Goal: Task Accomplishment & Management: Use online tool/utility

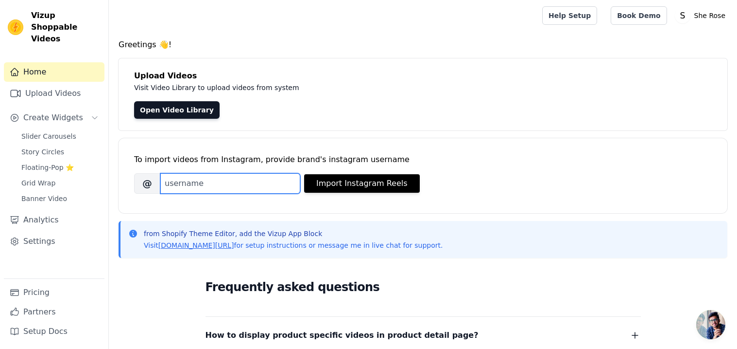
click at [252, 188] on input "Brand's Instagram Username" at bounding box center [230, 183] width 140 height 20
paste input "[DOMAIN_NAME]"
type input "[DOMAIN_NAME]"
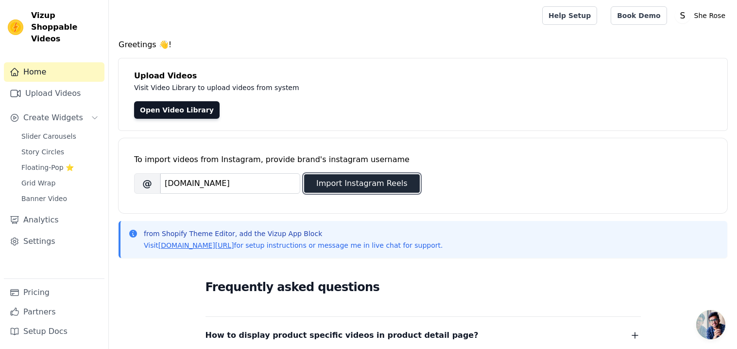
click at [360, 186] on button "Import Instagram Reels" at bounding box center [362, 183] width 116 height 18
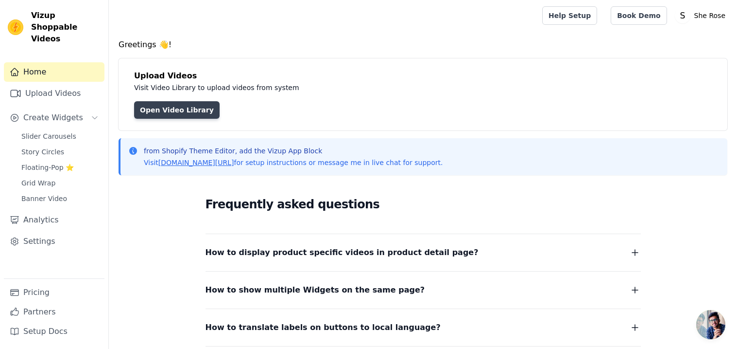
click at [192, 113] on link "Open Video Library" at bounding box center [177, 109] width 86 height 17
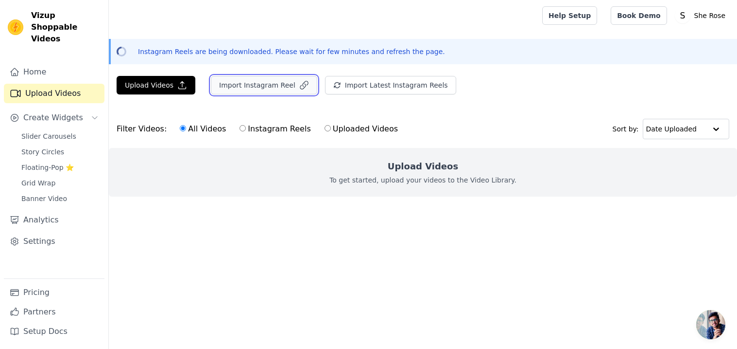
click at [283, 88] on button "Import Instagram Reel" at bounding box center [264, 85] width 106 height 18
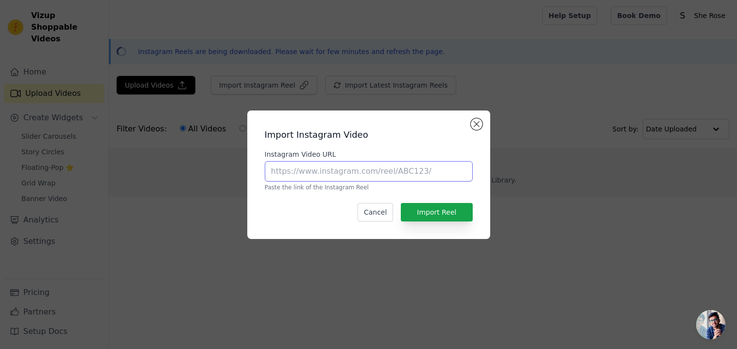
click at [321, 164] on input "Instagram Video URL" at bounding box center [369, 171] width 208 height 20
paste input "https://www.instagram.com/reel/DNujKfVZN2c/"
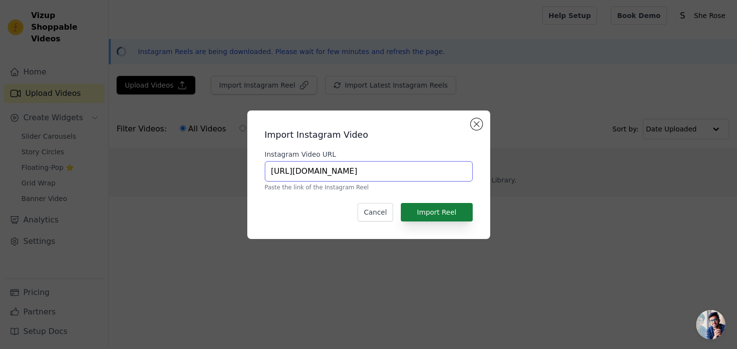
type input "https://www.instagram.com/reel/DNujKfVZN2c/"
click at [432, 217] on button "Import Reel" at bounding box center [436, 212] width 71 height 18
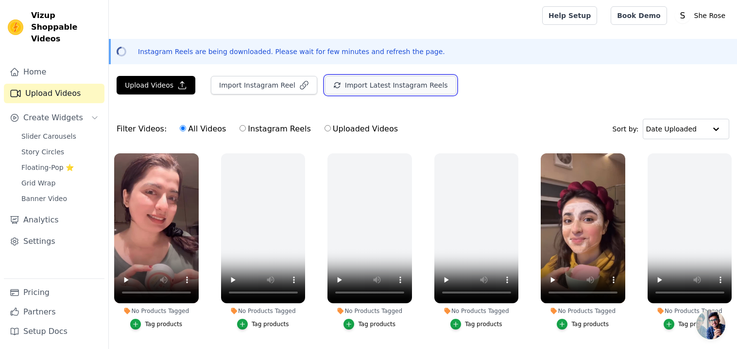
click at [405, 80] on button "Import Latest Instagram Reels" at bounding box center [390, 85] width 131 height 18
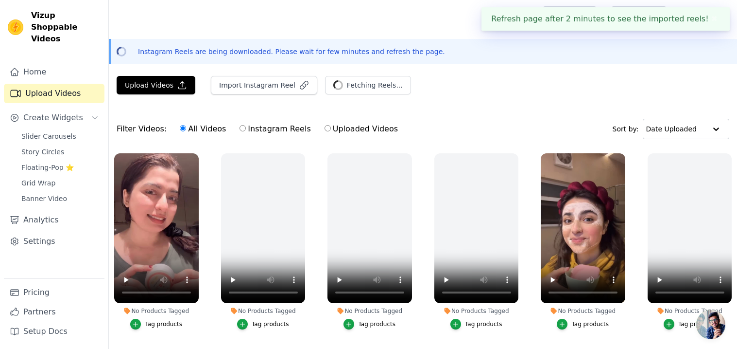
click at [53, 87] on link "Upload Videos" at bounding box center [54, 93] width 101 height 19
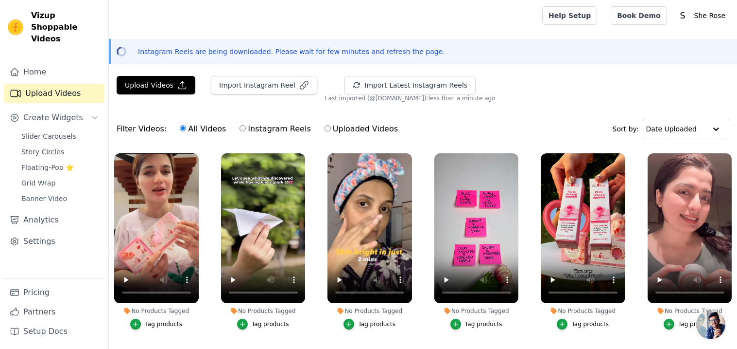
click at [58, 84] on link "Upload Videos" at bounding box center [54, 93] width 101 height 19
click at [157, 78] on button "Upload Videos" at bounding box center [156, 85] width 79 height 18
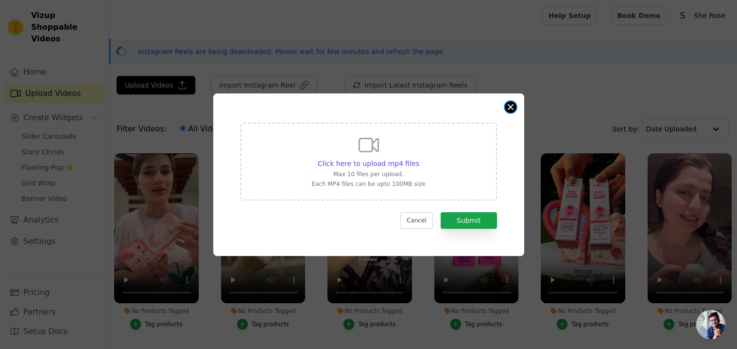
click at [511, 107] on button "Close modal" at bounding box center [511, 107] width 12 height 12
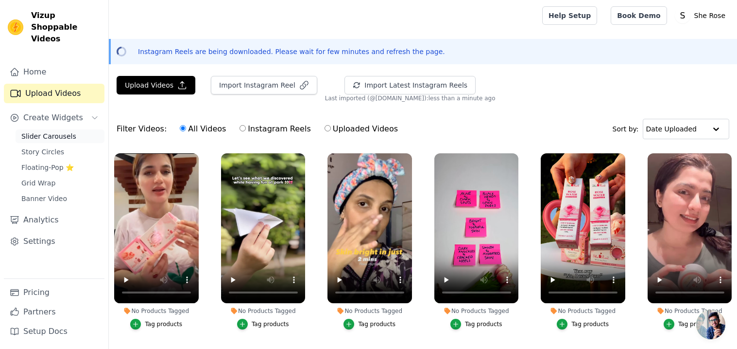
click at [67, 131] on span "Slider Carousels" at bounding box center [48, 136] width 55 height 10
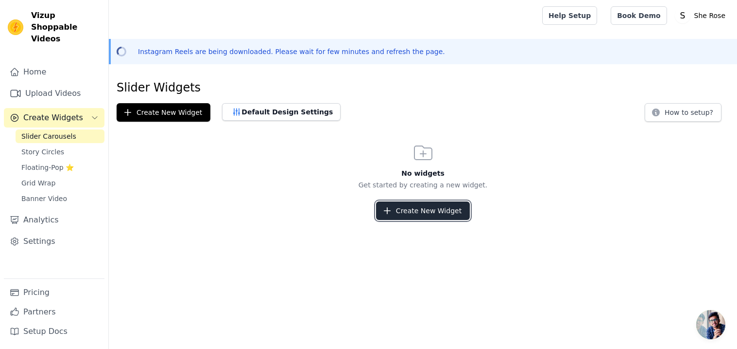
click at [422, 210] on button "Create New Widget" at bounding box center [423, 210] width 94 height 18
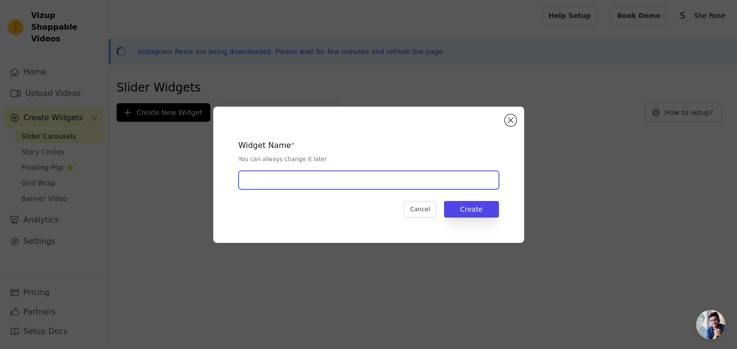
click at [314, 185] on input "text" at bounding box center [369, 180] width 261 height 18
type input "Video Slide"
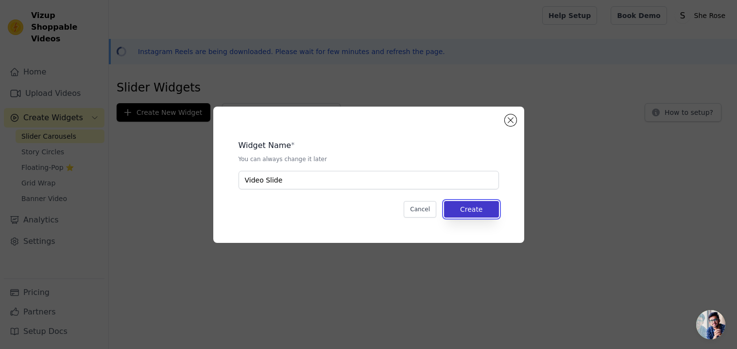
click at [478, 209] on button "Create" at bounding box center [471, 209] width 55 height 17
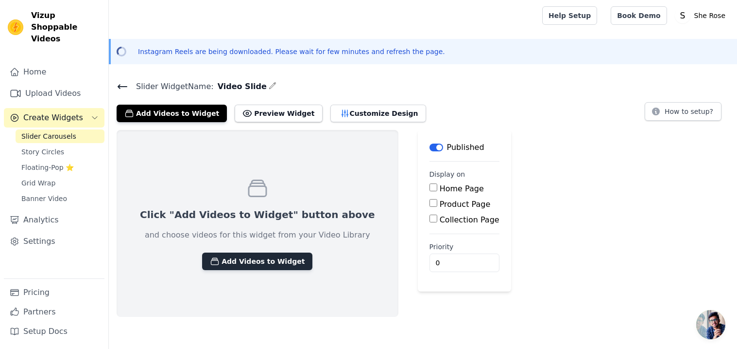
click at [259, 263] on button "Add Videos to Widget" at bounding box center [257, 260] width 110 height 17
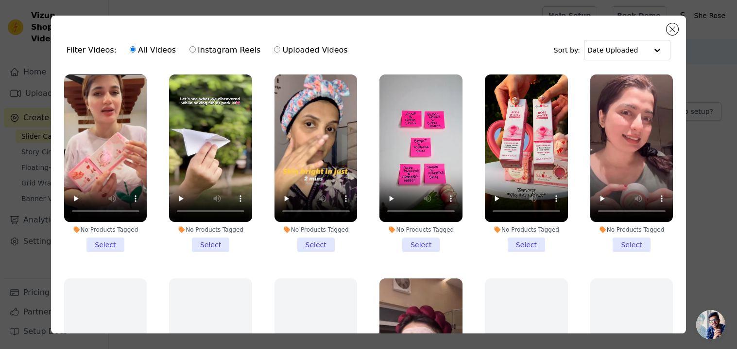
click at [101, 251] on li "No Products Tagged Select" at bounding box center [105, 162] width 83 height 177
click at [0, 0] on input "No Products Tagged Select" at bounding box center [0, 0] width 0 height 0
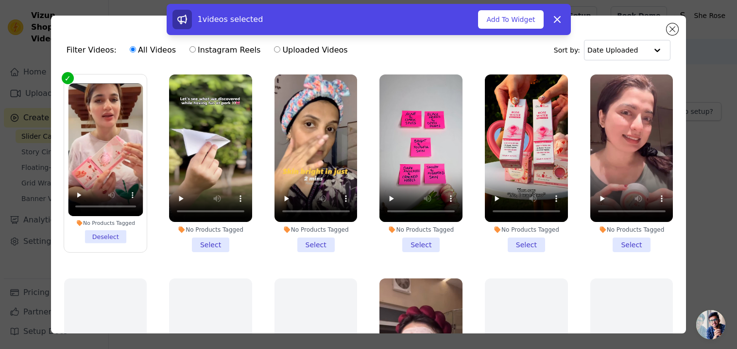
click at [226, 246] on li "No Products Tagged Select" at bounding box center [210, 162] width 83 height 177
click at [0, 0] on input "No Products Tagged Select" at bounding box center [0, 0] width 0 height 0
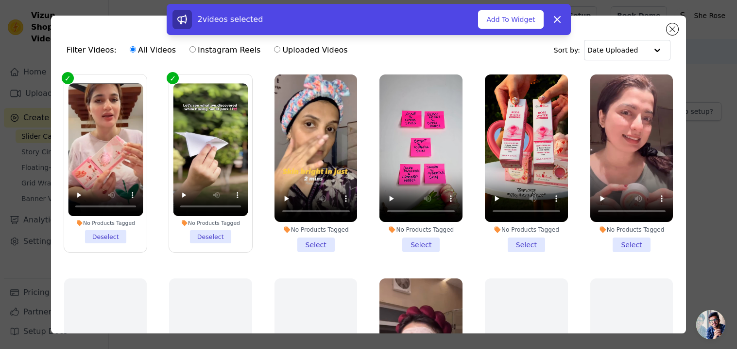
click at [306, 243] on li "No Products Tagged Select" at bounding box center [316, 162] width 83 height 177
click at [0, 0] on input "No Products Tagged Select" at bounding box center [0, 0] width 0 height 0
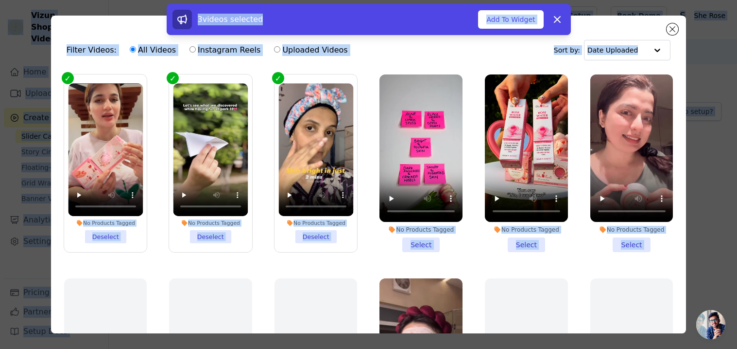
click at [203, 50] on label "Instagram Reels" at bounding box center [225, 50] width 72 height 13
click at [196, 50] on input "Instagram Reels" at bounding box center [193, 49] width 6 height 6
radio input "true"
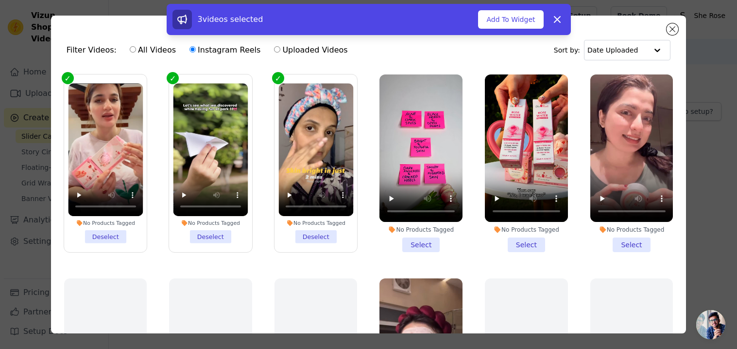
click at [149, 50] on label "All Videos" at bounding box center [152, 50] width 47 height 13
click at [136, 50] on input "All Videos" at bounding box center [133, 49] width 6 height 6
radio input "true"
click at [416, 246] on li "No Products Tagged Select" at bounding box center [421, 162] width 83 height 177
click at [0, 0] on input "No Products Tagged Select" at bounding box center [0, 0] width 0 height 0
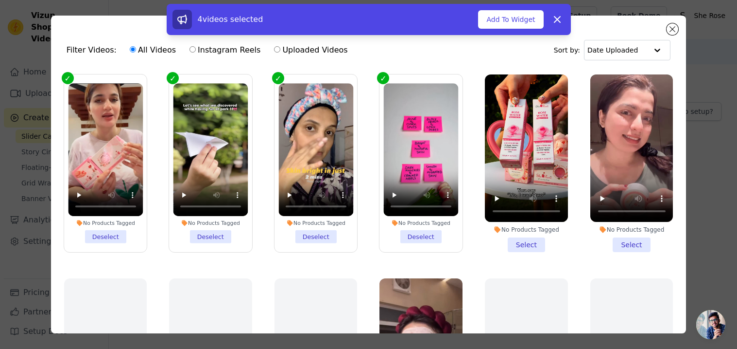
click at [510, 239] on li "No Products Tagged Select" at bounding box center [526, 162] width 83 height 177
click at [0, 0] on input "No Products Tagged Select" at bounding box center [0, 0] width 0 height 0
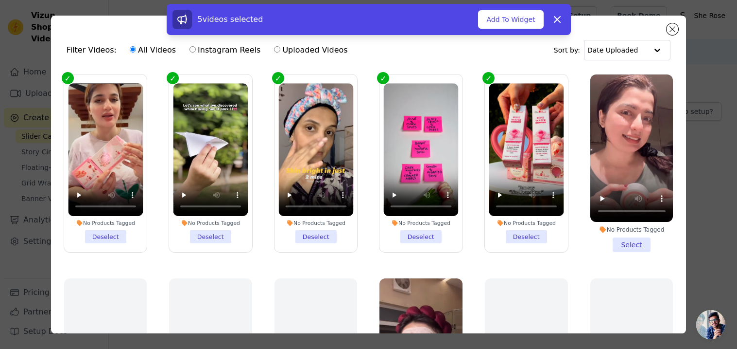
click at [630, 239] on li "No Products Tagged Select" at bounding box center [632, 162] width 83 height 177
click at [0, 0] on input "No Products Tagged Select" at bounding box center [0, 0] width 0 height 0
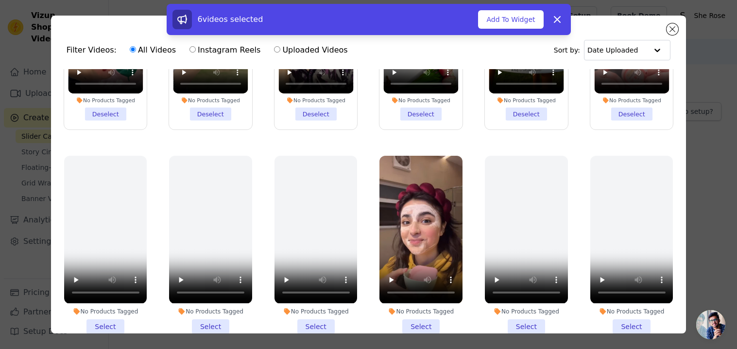
scroll to position [134, 0]
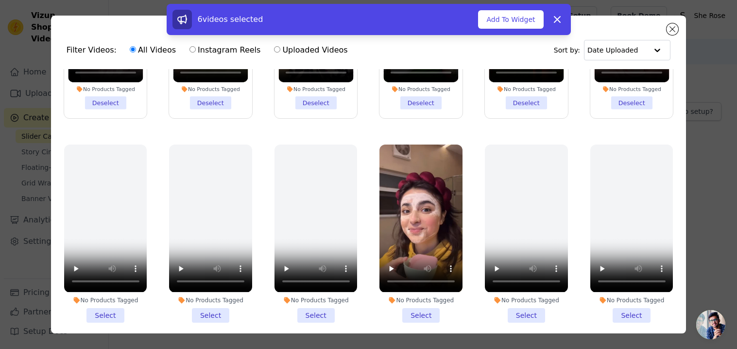
click at [417, 315] on li "No Products Tagged Select" at bounding box center [421, 232] width 83 height 177
click at [0, 0] on input "No Products Tagged Select" at bounding box center [0, 0] width 0 height 0
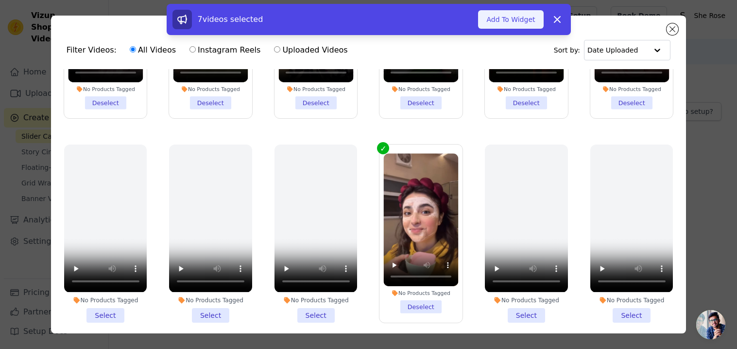
click at [499, 22] on button "Add To Widget" at bounding box center [510, 19] width 65 height 18
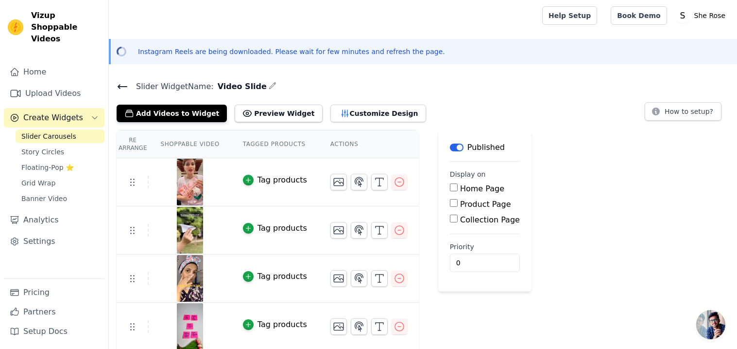
click at [481, 191] on label "Home Page" at bounding box center [482, 188] width 44 height 9
click at [458, 191] on input "Home Page" at bounding box center [454, 187] width 8 height 8
checkbox input "true"
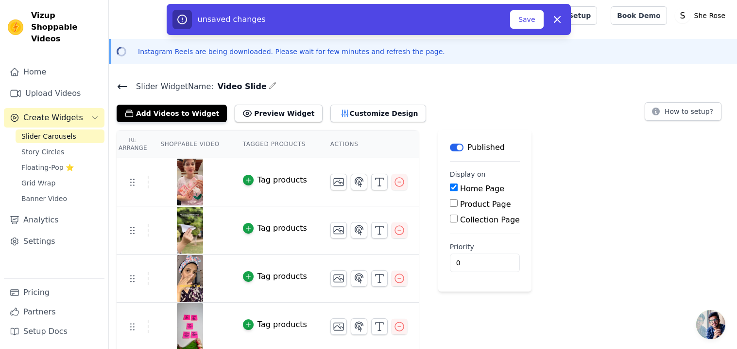
click at [464, 208] on label "Product Page" at bounding box center [485, 203] width 51 height 9
click at [458, 207] on input "Product Page" at bounding box center [454, 203] width 8 height 8
click at [464, 208] on label "Product Page" at bounding box center [485, 203] width 51 height 9
click at [458, 207] on input "Product Page" at bounding box center [454, 203] width 8 height 8
checkbox input "false"
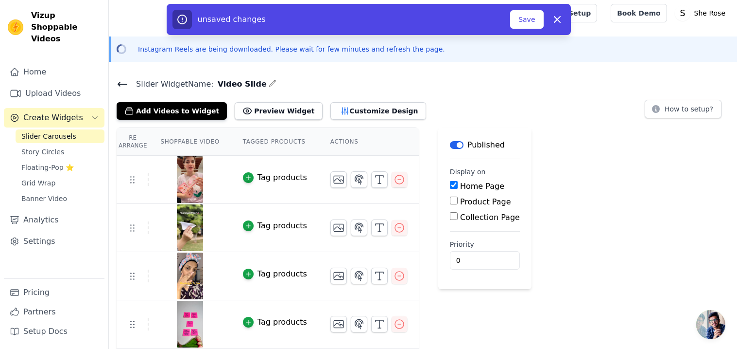
scroll to position [0, 0]
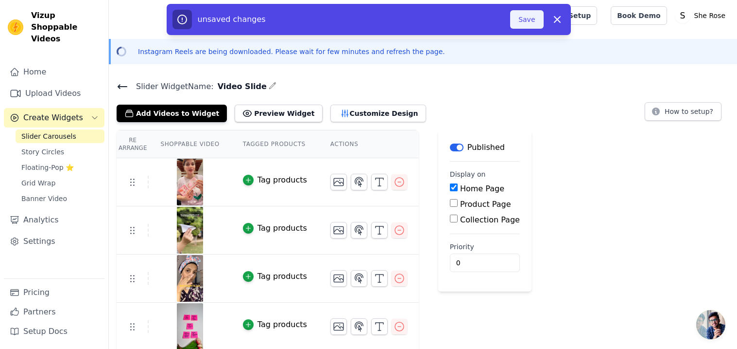
click at [533, 21] on button "Save" at bounding box center [526, 19] width 33 height 18
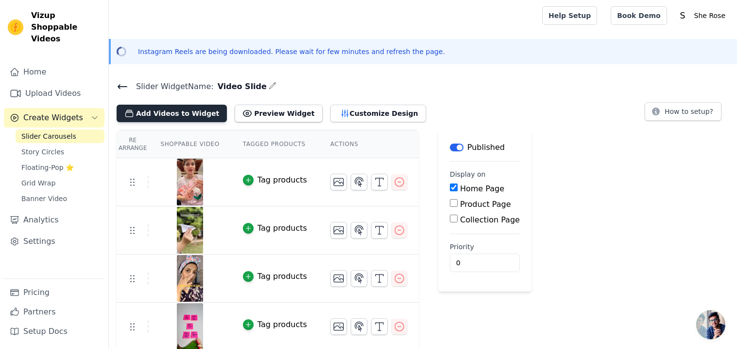
click at [185, 116] on button "Add Videos to Widget" at bounding box center [172, 113] width 110 height 17
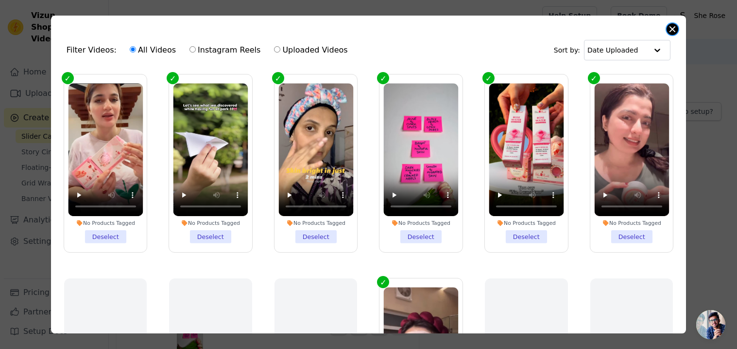
click at [672, 33] on button "Close modal" at bounding box center [673, 29] width 12 height 12
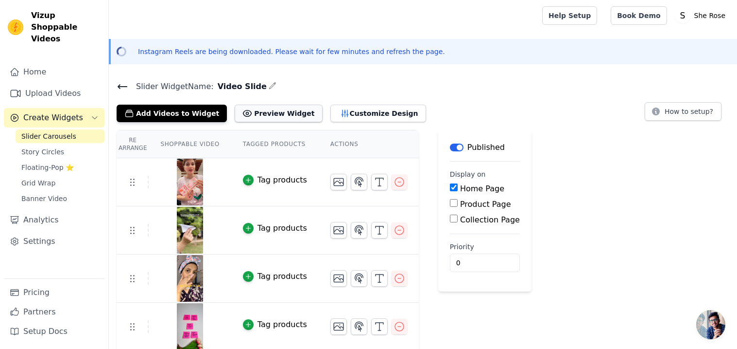
click at [261, 109] on button "Preview Widget" at bounding box center [278, 113] width 87 height 17
click at [35, 231] on link "Settings" at bounding box center [54, 240] width 101 height 19
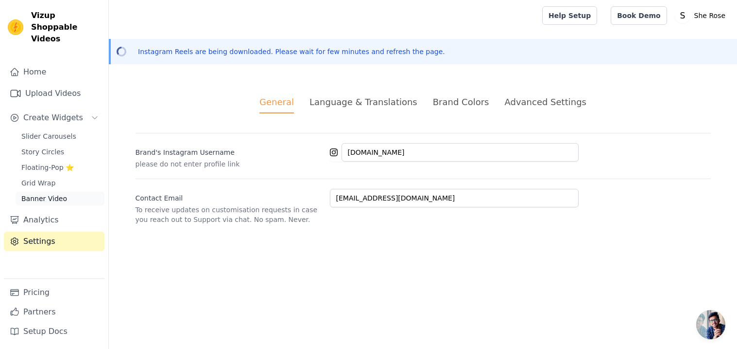
click at [51, 193] on span "Banner Video" at bounding box center [44, 198] width 46 height 10
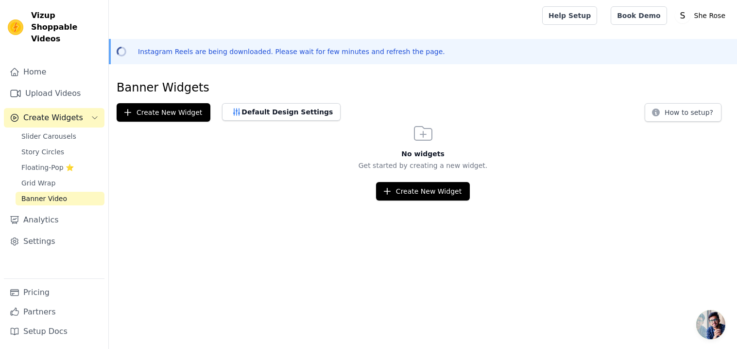
click at [52, 192] on link "Banner Video" at bounding box center [60, 199] width 89 height 14
click at [46, 178] on span "Grid Wrap" at bounding box center [38, 183] width 34 height 10
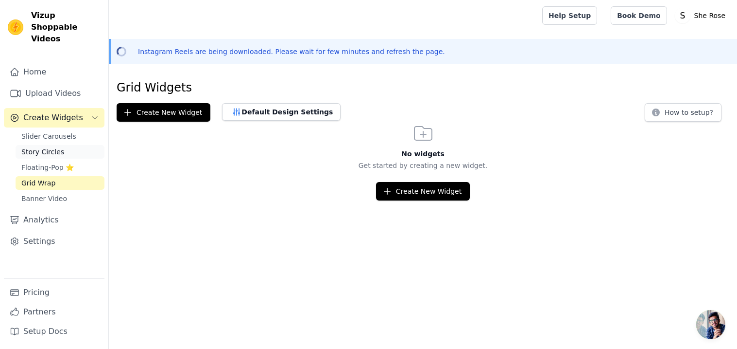
click at [59, 145] on link "Story Circles" at bounding box center [60, 152] width 89 height 14
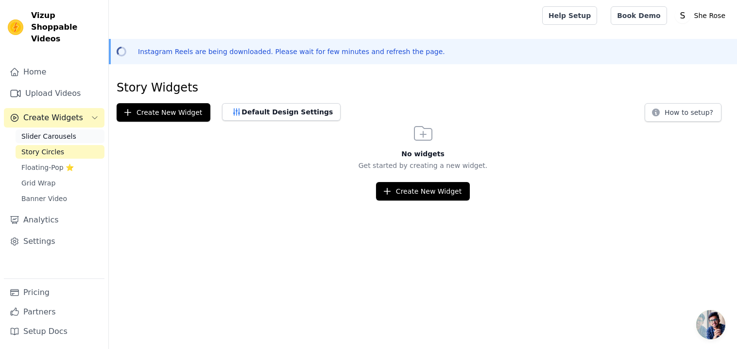
click at [61, 131] on span "Slider Carousels" at bounding box center [48, 136] width 55 height 10
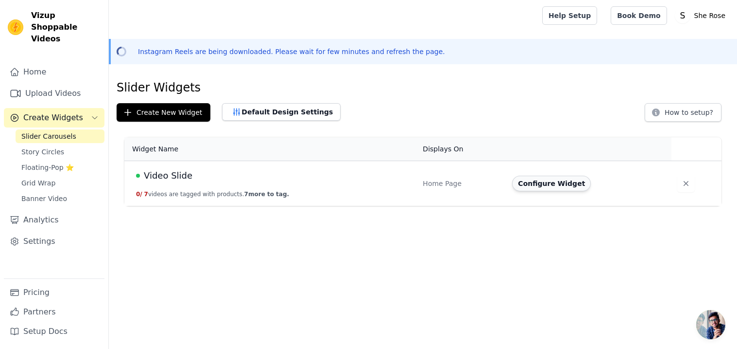
click at [557, 185] on button "Configure Widget" at bounding box center [551, 183] width 79 height 16
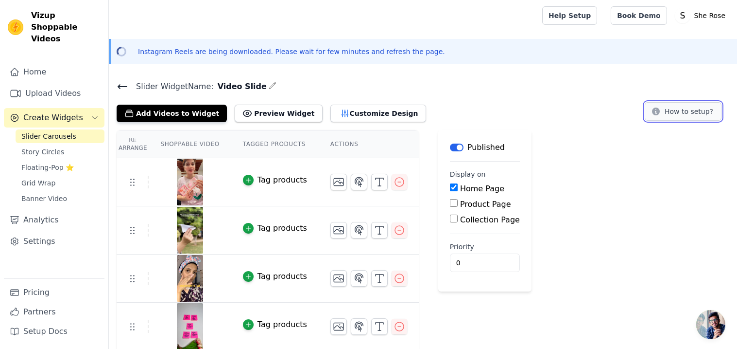
click at [678, 117] on button "How to setup?" at bounding box center [683, 111] width 77 height 18
click at [452, 95] on div "Slider Widget Name: Video Slide Add Videos to Widget Preview Widget Customize D…" at bounding box center [423, 101] width 629 height 42
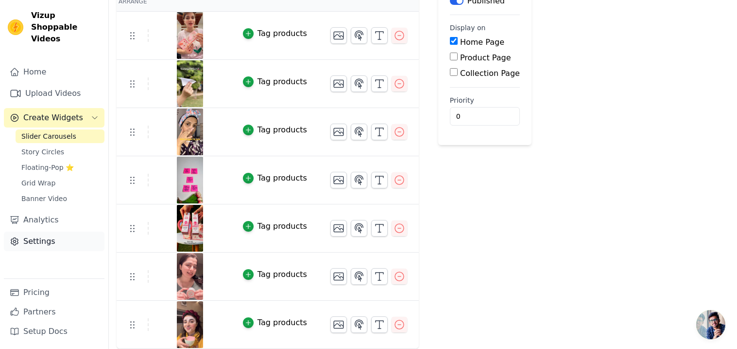
click at [37, 231] on link "Settings" at bounding box center [54, 240] width 101 height 19
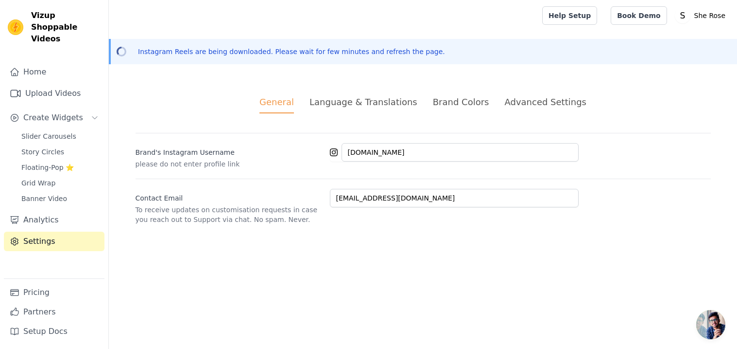
click at [375, 95] on div "Language & Translations" at bounding box center [364, 101] width 108 height 13
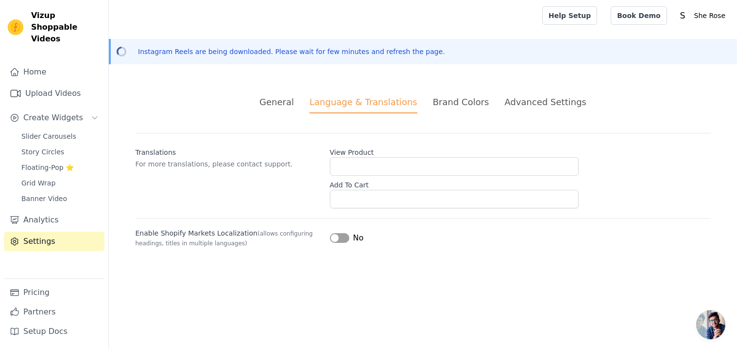
click at [452, 112] on li "Brand Colors" at bounding box center [461, 104] width 56 height 18
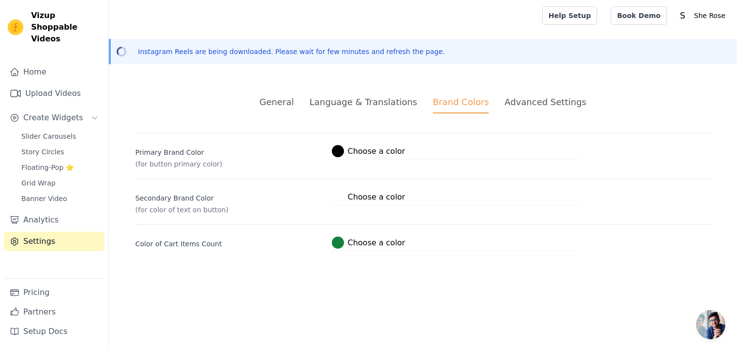
click at [552, 97] on div "Advanced Settings" at bounding box center [546, 101] width 82 height 13
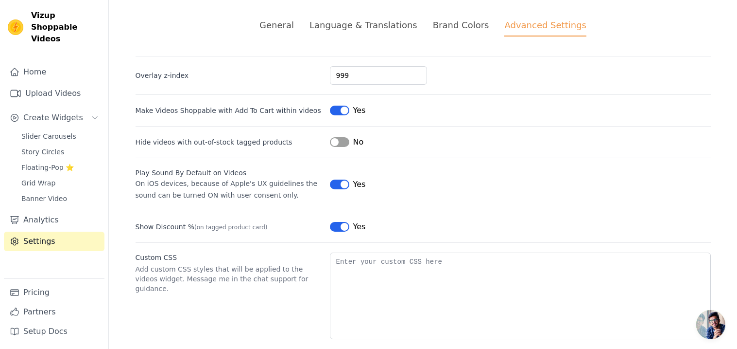
scroll to position [90, 0]
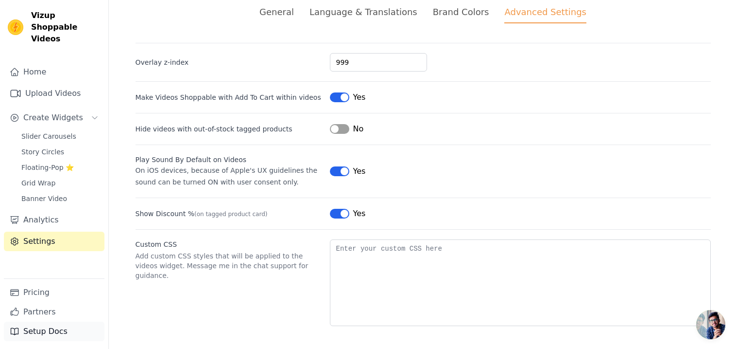
click at [40, 332] on link "Setup Docs" at bounding box center [54, 330] width 101 height 19
click at [54, 284] on link "Pricing" at bounding box center [54, 291] width 101 height 19
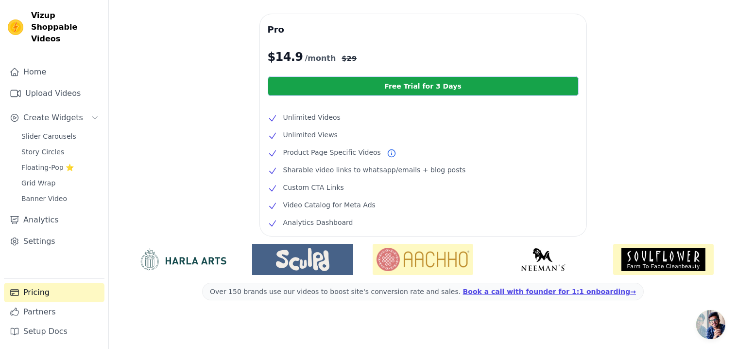
scroll to position [246, 0]
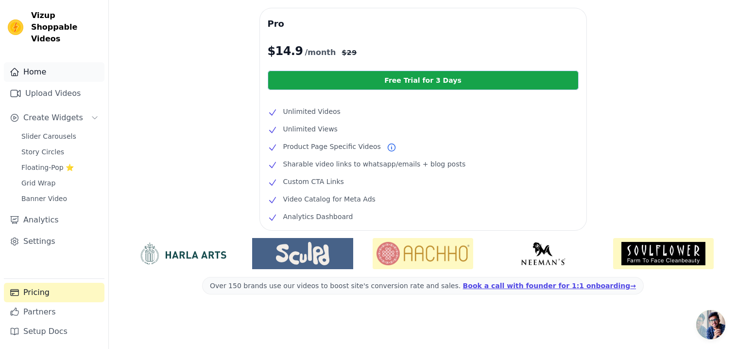
click at [34, 68] on link "Home" at bounding box center [54, 71] width 101 height 19
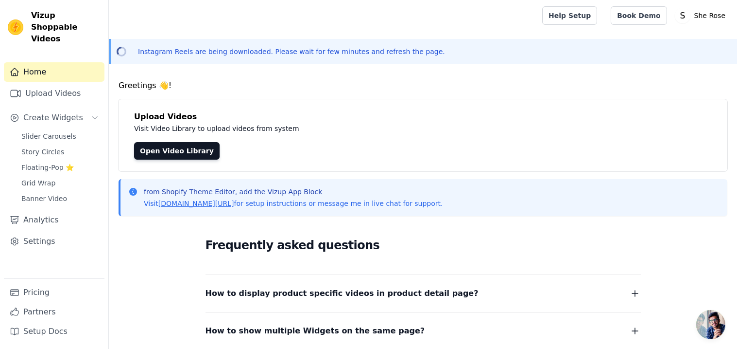
click at [32, 23] on span "Vizup Shoppable Videos" at bounding box center [66, 27] width 70 height 35
click at [721, 18] on p "She Rose" at bounding box center [710, 15] width 39 height 17
click at [657, 44] on link "Settings" at bounding box center [682, 40] width 93 height 17
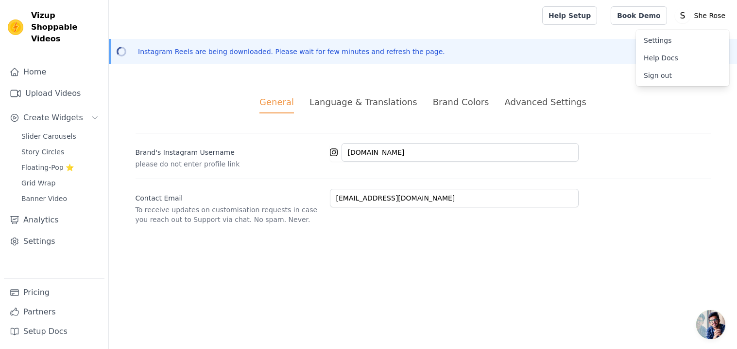
click at [362, 107] on div "Language & Translations" at bounding box center [364, 101] width 108 height 13
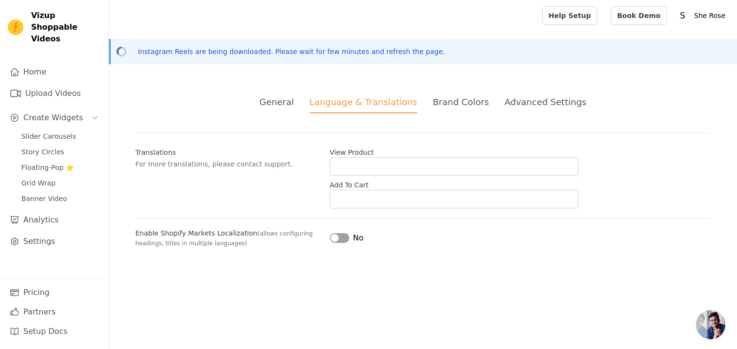
click at [469, 103] on div "Brand Colors" at bounding box center [461, 101] width 56 height 13
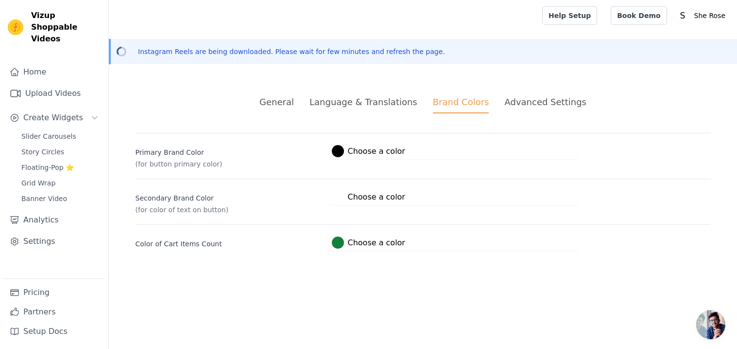
click at [514, 99] on div "Advanced Settings" at bounding box center [546, 101] width 82 height 13
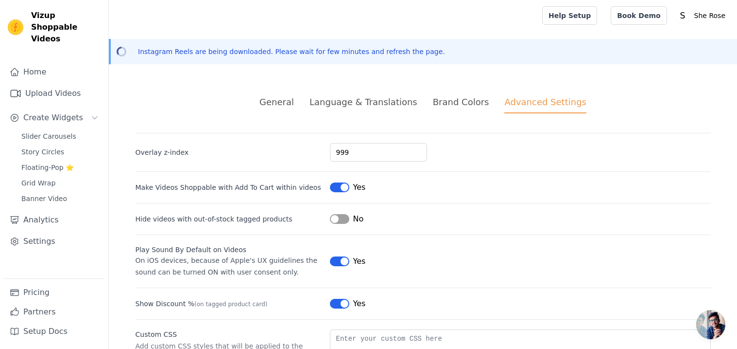
click at [268, 96] on ul "General Language & Translations Brand Colors Advanced Settings" at bounding box center [424, 104] width 576 height 18
click at [42, 84] on link "Upload Videos" at bounding box center [54, 93] width 101 height 19
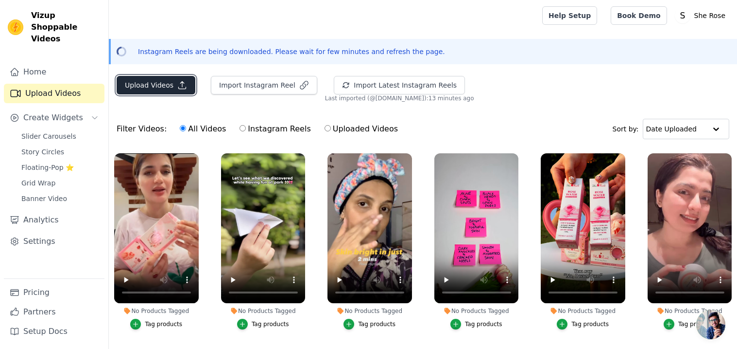
click at [177, 90] on button "Upload Videos" at bounding box center [156, 85] width 79 height 18
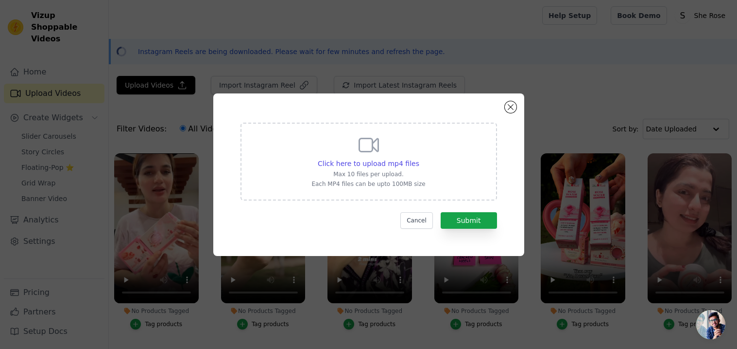
click at [366, 157] on div "Click here to upload mp4 files Max 10 files per upload. Each MP4 files can be u…" at bounding box center [369, 160] width 114 height 54
click at [419, 158] on input "Click here to upload mp4 files Max 10 files per upload. Each MP4 files can be u…" at bounding box center [419, 158] width 0 height 0
type input "C:\fakepath\WhatsApp Video 2025-09-13 at 3.28.29 PM.mp4"
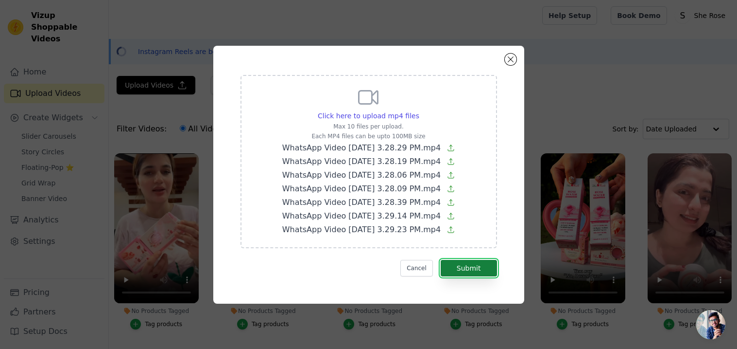
click at [461, 271] on button "Submit" at bounding box center [469, 268] width 56 height 17
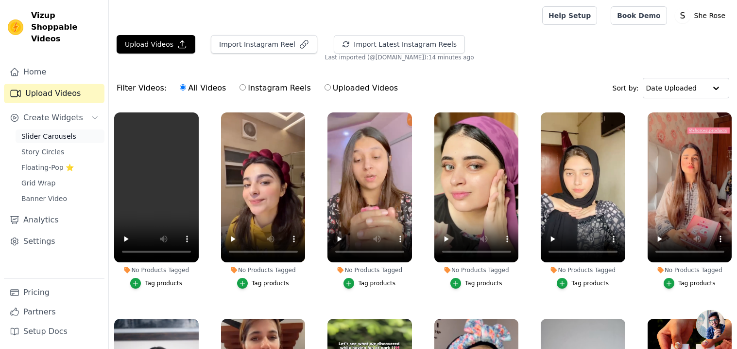
click at [42, 131] on span "Slider Carousels" at bounding box center [48, 136] width 55 height 10
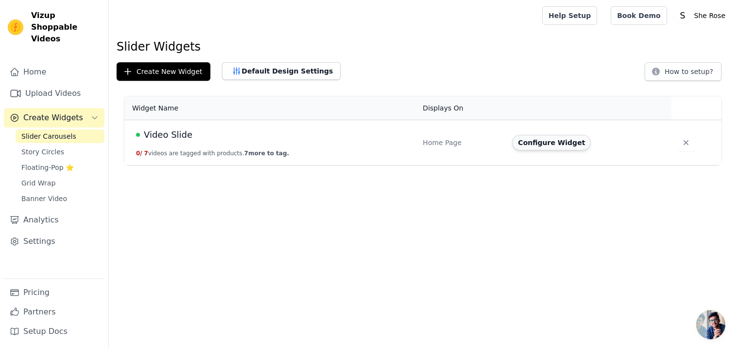
click at [548, 146] on button "Configure Widget" at bounding box center [551, 143] width 79 height 16
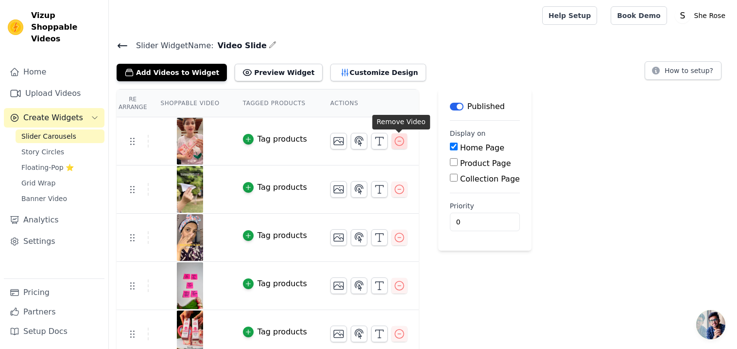
click at [400, 145] on icon "button" at bounding box center [400, 141] width 12 height 12
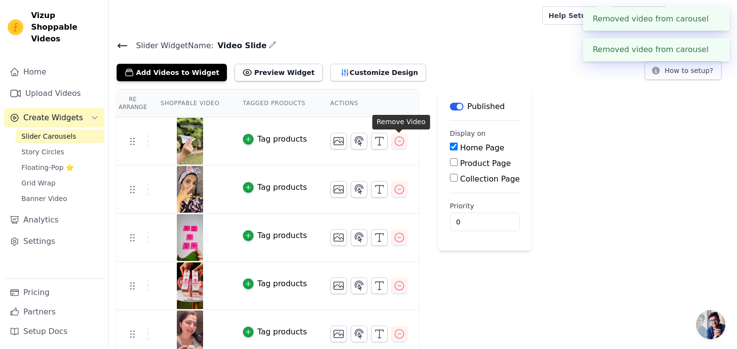
click at [450, 145] on div "Home Page" at bounding box center [485, 148] width 70 height 12
click at [400, 145] on icon "button" at bounding box center [400, 141] width 12 height 12
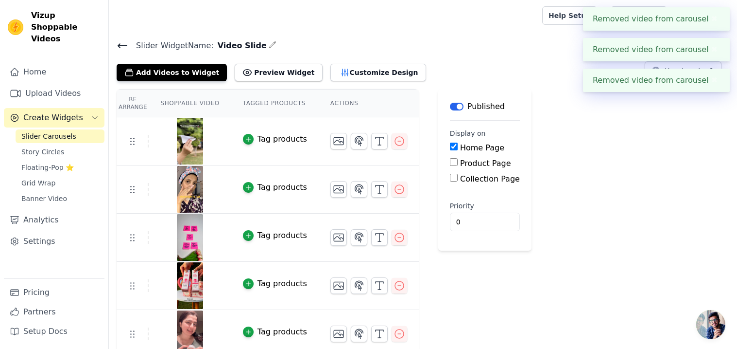
click at [400, 145] on icon "button" at bounding box center [400, 141] width 12 height 12
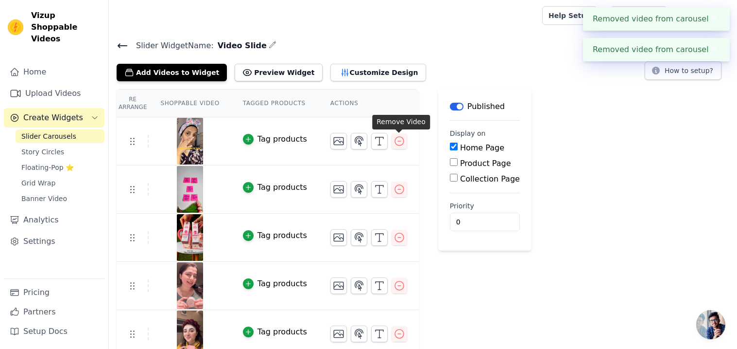
click at [400, 145] on icon "button" at bounding box center [400, 141] width 12 height 12
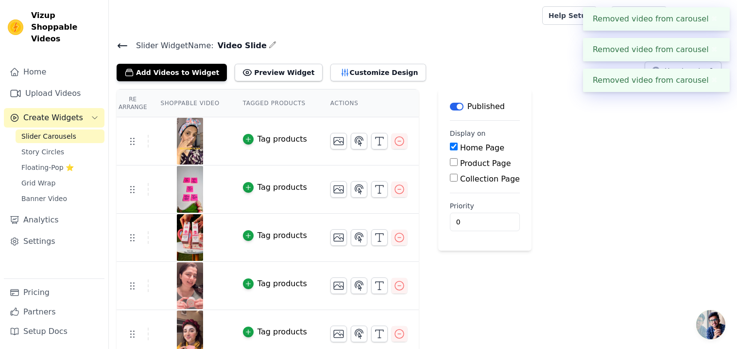
click at [400, 145] on icon "button" at bounding box center [400, 141] width 12 height 12
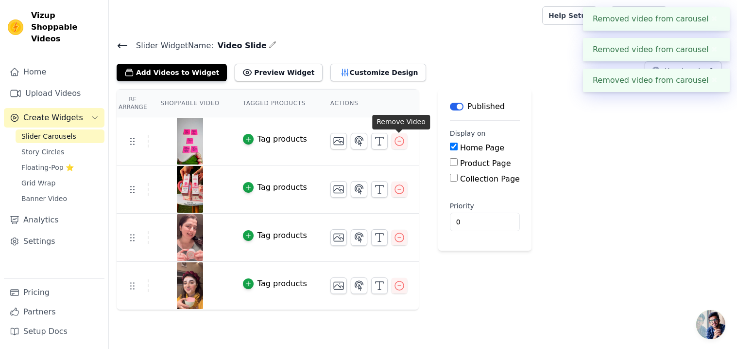
click at [400, 145] on icon "button" at bounding box center [400, 141] width 12 height 12
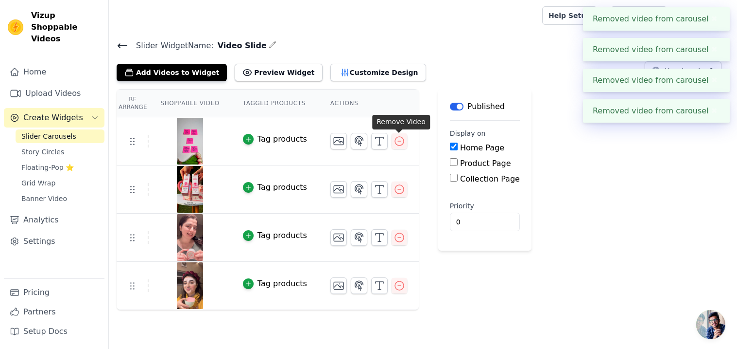
click at [450, 145] on div "Home Page" at bounding box center [485, 148] width 70 height 12
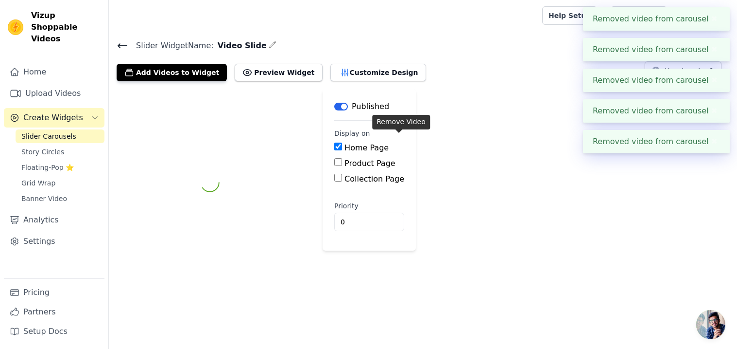
click at [400, 145] on div "Home Page" at bounding box center [369, 148] width 70 height 12
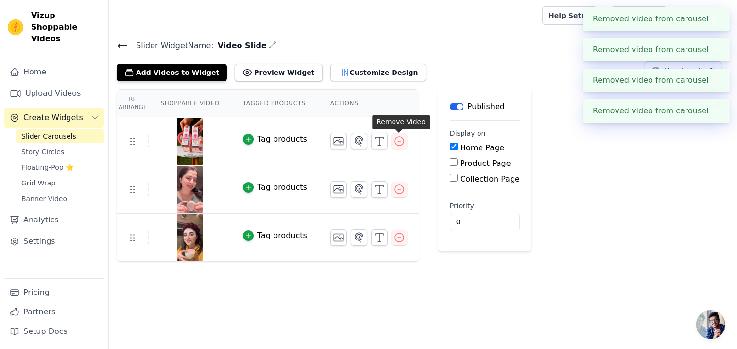
click at [400, 145] on icon "button" at bounding box center [400, 141] width 12 height 12
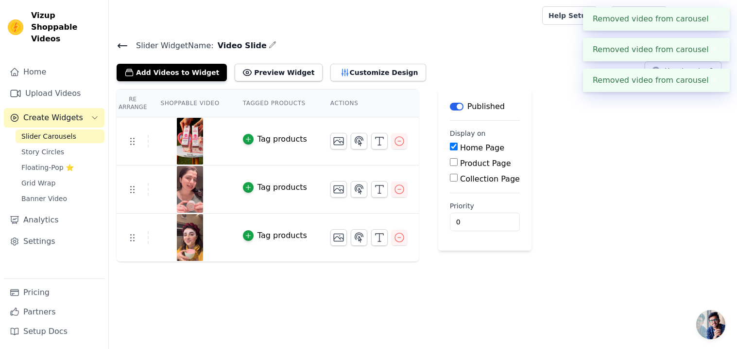
click at [400, 145] on icon "button" at bounding box center [400, 141] width 12 height 12
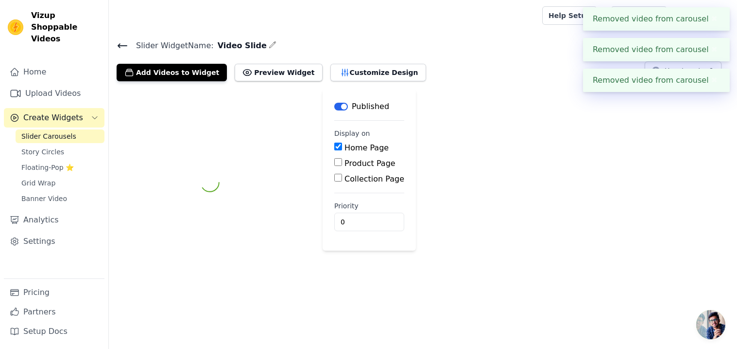
click at [400, 145] on div "Home Page" at bounding box center [369, 148] width 70 height 12
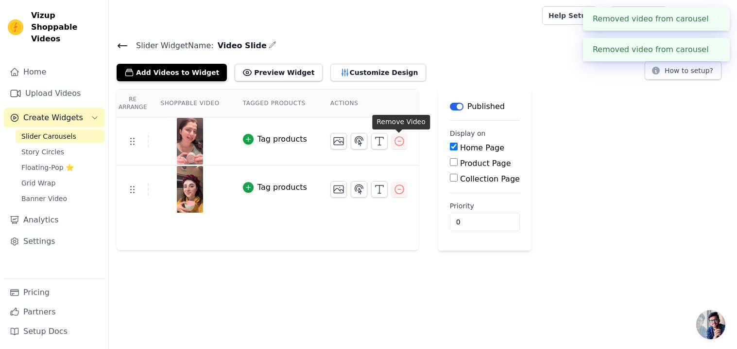
click at [400, 145] on icon "button" at bounding box center [400, 141] width 12 height 12
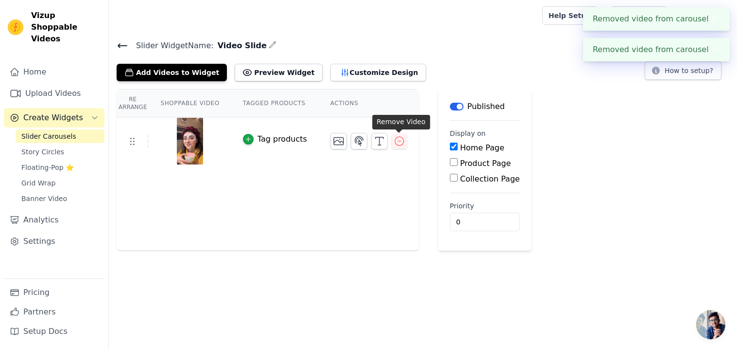
click at [400, 145] on icon "button" at bounding box center [400, 141] width 12 height 12
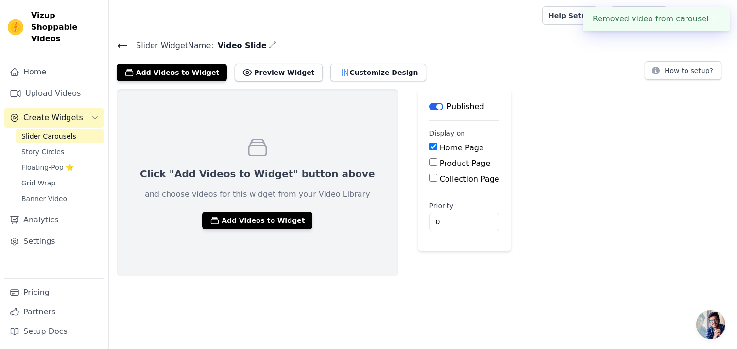
click at [193, 165] on div "Click "Add Videos to Widget" button above and choose videos for this widget fro…" at bounding box center [258, 182] width 282 height 187
click at [234, 227] on button "Add Videos to Widget" at bounding box center [257, 219] width 110 height 17
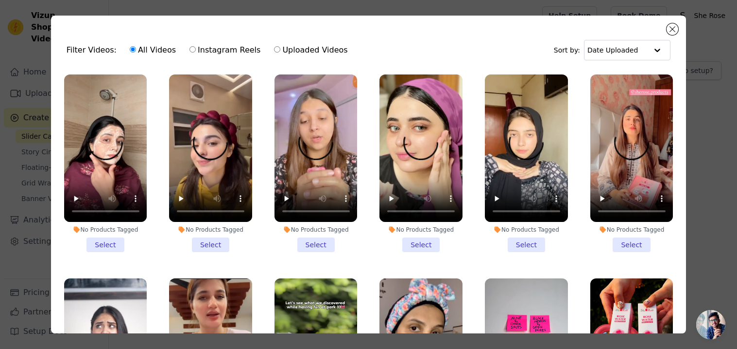
click at [114, 249] on li "No Products Tagged Select" at bounding box center [105, 162] width 83 height 177
click at [0, 0] on input "No Products Tagged Select" at bounding box center [0, 0] width 0 height 0
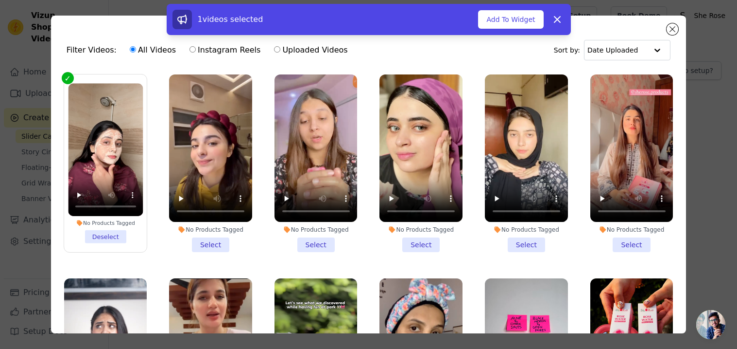
click at [114, 249] on label "No Products Tagged Deselect" at bounding box center [106, 163] width 84 height 178
click at [0, 0] on input "No Products Tagged Deselect" at bounding box center [0, 0] width 0 height 0
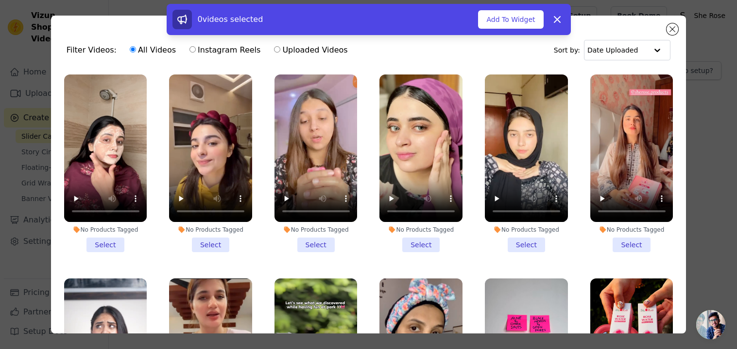
click at [218, 238] on li "No Products Tagged Select" at bounding box center [210, 162] width 83 height 177
click at [0, 0] on input "No Products Tagged Select" at bounding box center [0, 0] width 0 height 0
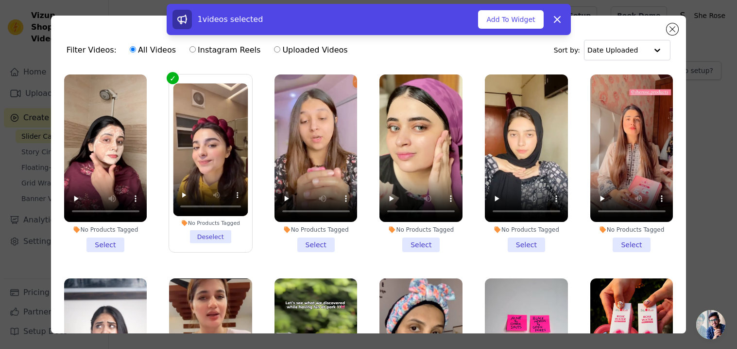
click at [100, 236] on li "No Products Tagged Select" at bounding box center [105, 162] width 83 height 177
click at [0, 0] on input "No Products Tagged Select" at bounding box center [0, 0] width 0 height 0
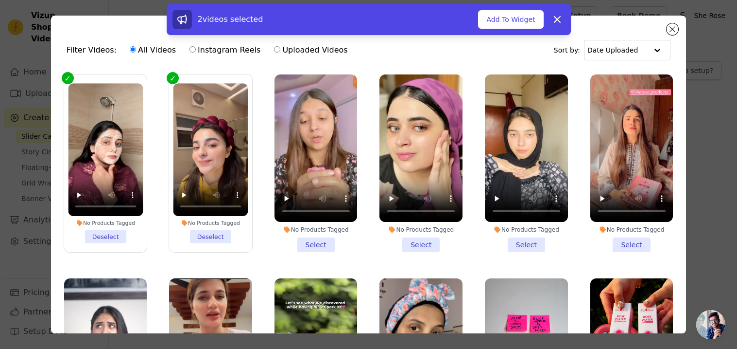
click at [320, 241] on li "No Products Tagged Select" at bounding box center [316, 162] width 83 height 177
click at [0, 0] on input "No Products Tagged Select" at bounding box center [0, 0] width 0 height 0
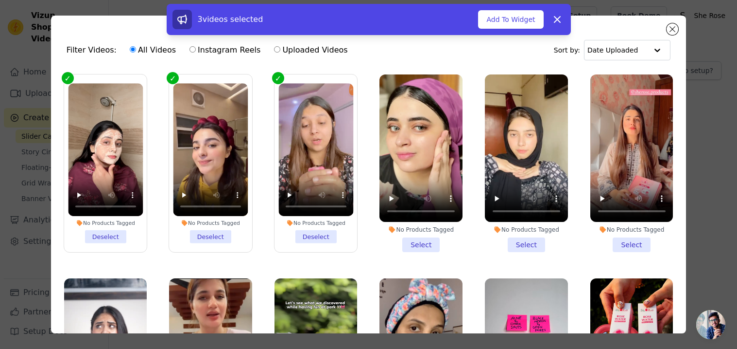
click at [429, 236] on li "No Products Tagged Select" at bounding box center [421, 162] width 83 height 177
click at [0, 0] on input "No Products Tagged Select" at bounding box center [0, 0] width 0 height 0
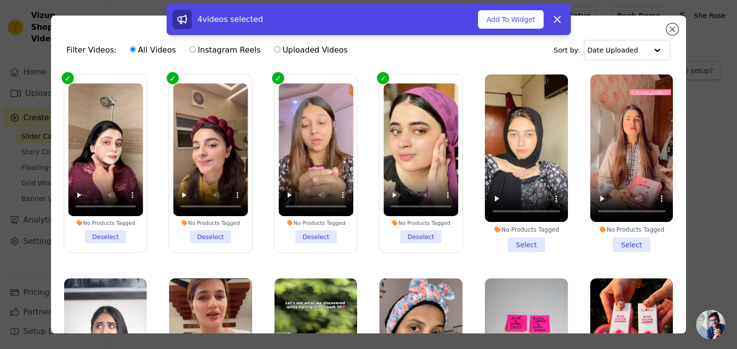
click at [507, 236] on li "No Products Tagged Select" at bounding box center [526, 162] width 83 height 177
click at [0, 0] on input "No Products Tagged Select" at bounding box center [0, 0] width 0 height 0
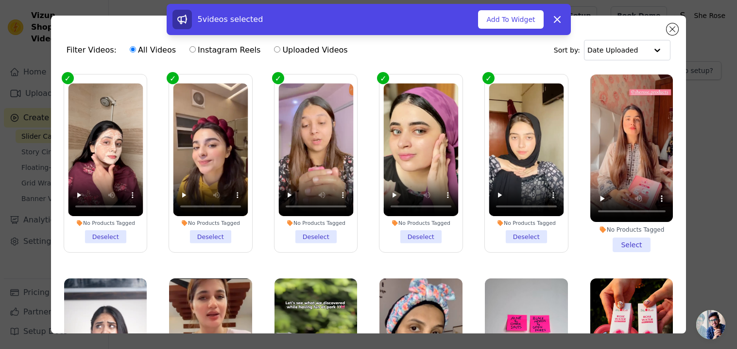
click at [648, 247] on li "No Products Tagged Select" at bounding box center [632, 162] width 83 height 177
click at [0, 0] on input "No Products Tagged Select" at bounding box center [0, 0] width 0 height 0
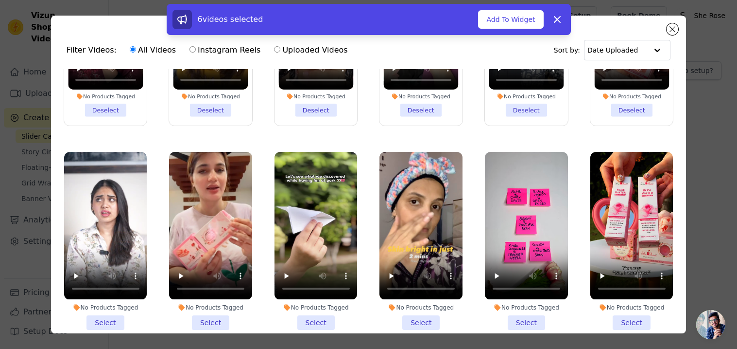
scroll to position [131, 0]
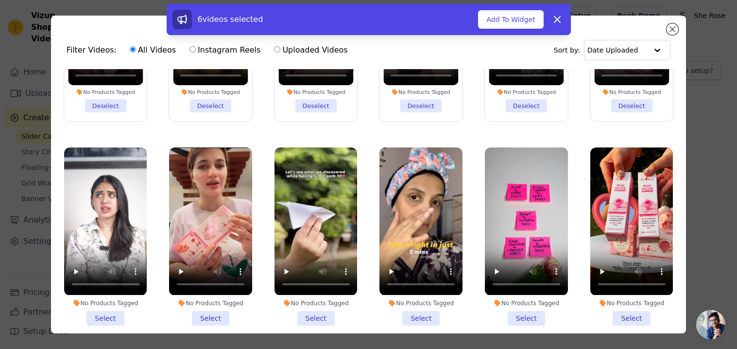
click at [96, 317] on li "No Products Tagged Select" at bounding box center [105, 235] width 83 height 177
click at [0, 0] on input "No Products Tagged Select" at bounding box center [0, 0] width 0 height 0
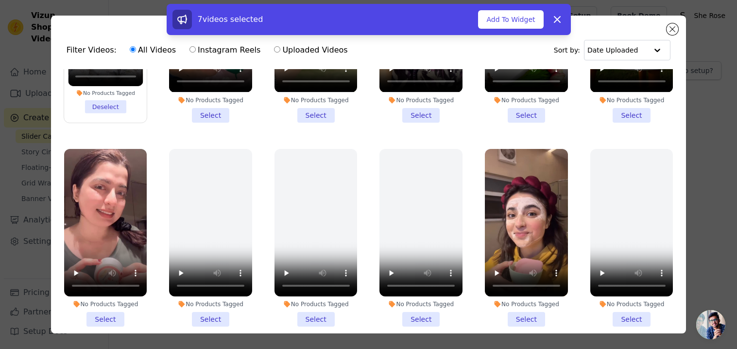
scroll to position [341, 0]
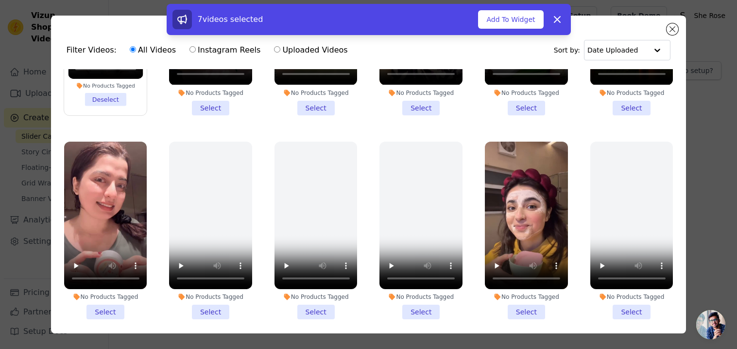
click at [111, 317] on li "No Products Tagged Select" at bounding box center [105, 229] width 83 height 177
click at [0, 0] on input "No Products Tagged Select" at bounding box center [0, 0] width 0 height 0
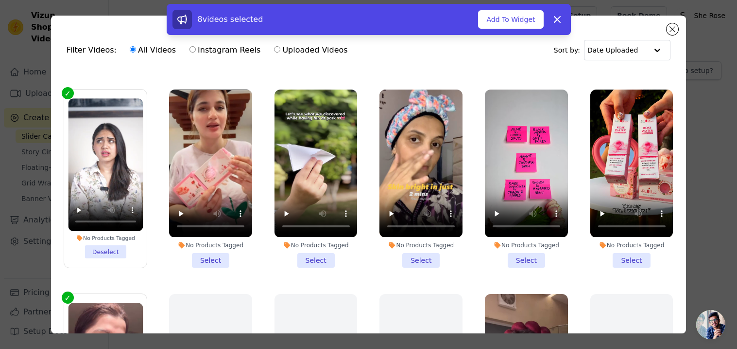
scroll to position [188, 0]
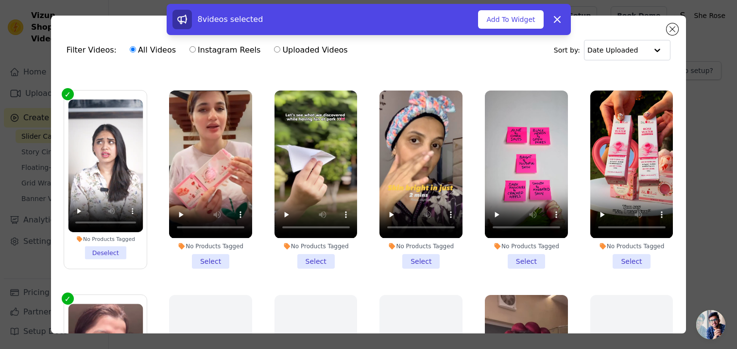
click at [222, 263] on li "No Products Tagged Select" at bounding box center [210, 178] width 83 height 177
click at [0, 0] on input "No Products Tagged Select" at bounding box center [0, 0] width 0 height 0
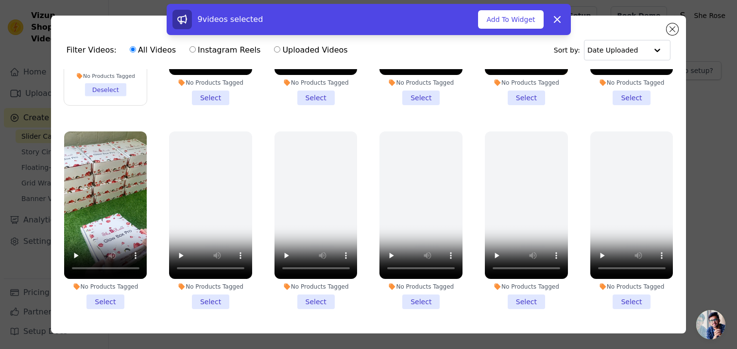
scroll to position [557, 0]
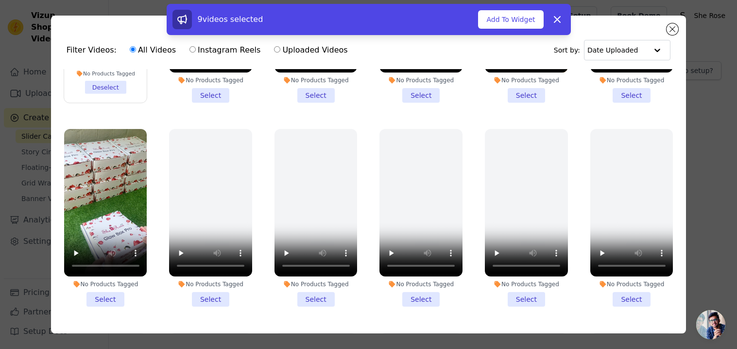
click at [112, 289] on li "No Products Tagged Select" at bounding box center [105, 217] width 83 height 177
click at [0, 0] on input "No Products Tagged Select" at bounding box center [0, 0] width 0 height 0
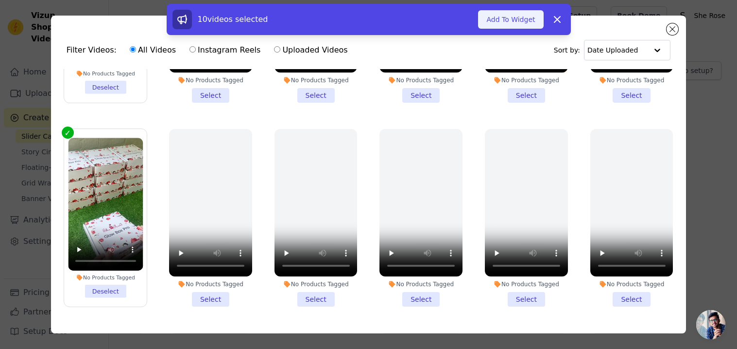
click at [518, 24] on button "Add To Widget" at bounding box center [510, 19] width 65 height 18
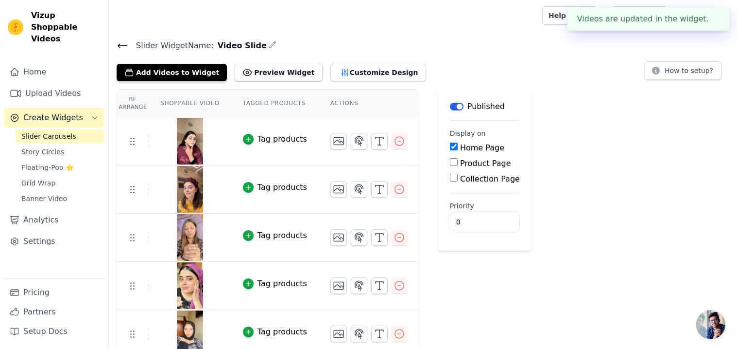
scroll to position [251, 0]
